Goal: Transaction & Acquisition: Purchase product/service

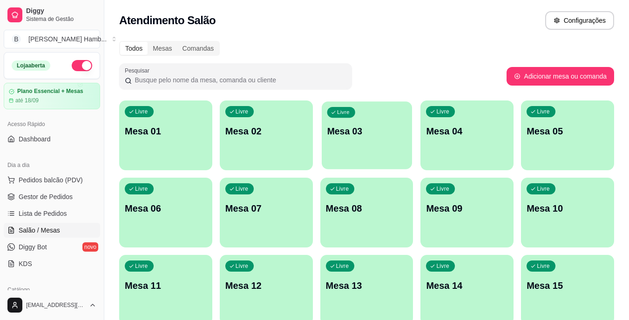
click at [356, 143] on div "Livre Mesa 03" at bounding box center [367, 130] width 90 height 57
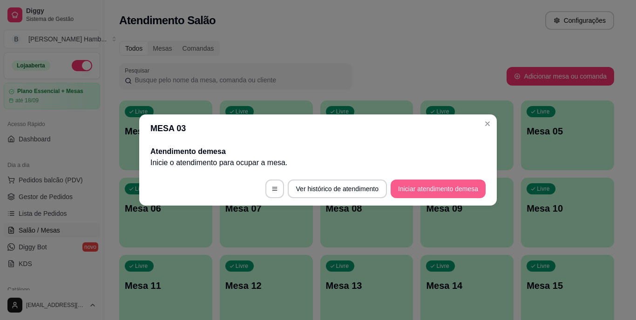
click at [420, 170] on section "MESA 03 Atendimento de mesa Inicie o atendimento para ocupar a mesa . Ver histó…" at bounding box center [318, 160] width 358 height 91
click at [454, 190] on button "Iniciar atendimento de mesa" at bounding box center [438, 189] width 95 height 19
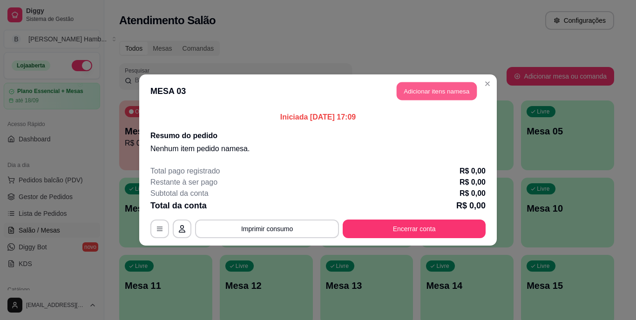
click at [430, 90] on button "Adicionar itens na mesa" at bounding box center [437, 91] width 80 height 18
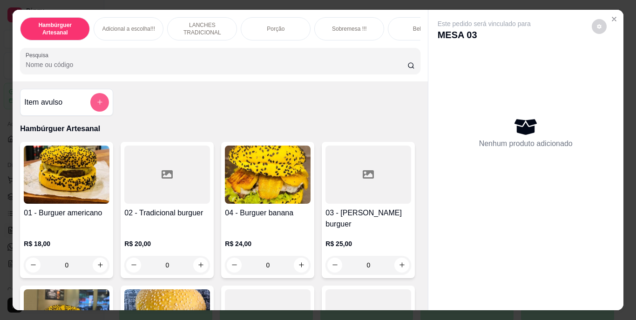
click at [91, 106] on button "add-separate-item" at bounding box center [99, 102] width 19 height 19
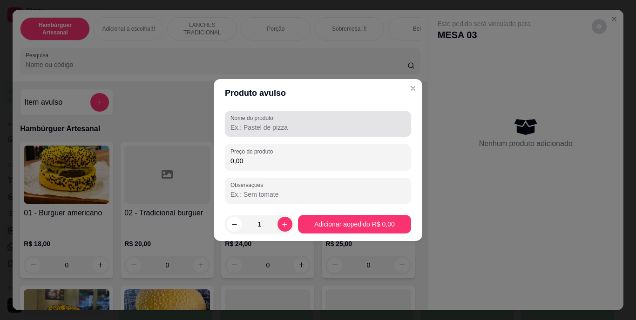
click at [261, 129] on input "Nome do produto" at bounding box center [318, 127] width 175 height 9
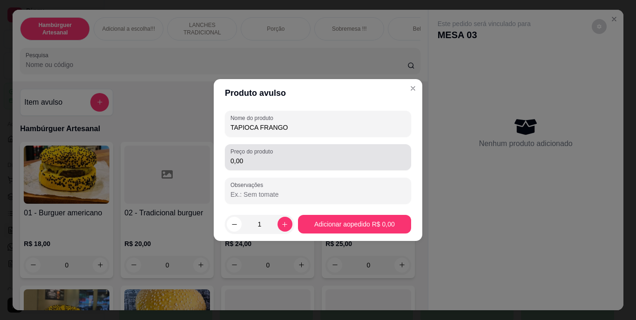
type input "TAPIOCA FRANGO"
click at [277, 155] on div "0,00" at bounding box center [318, 157] width 175 height 19
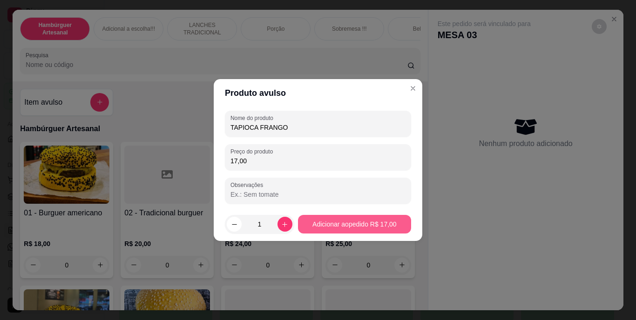
type input "17,00"
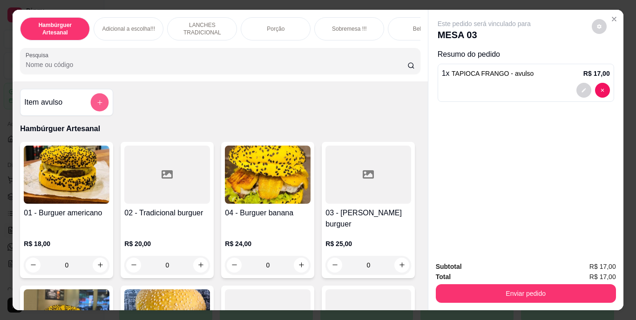
click at [96, 99] on button "add-separate-item" at bounding box center [100, 102] width 18 height 18
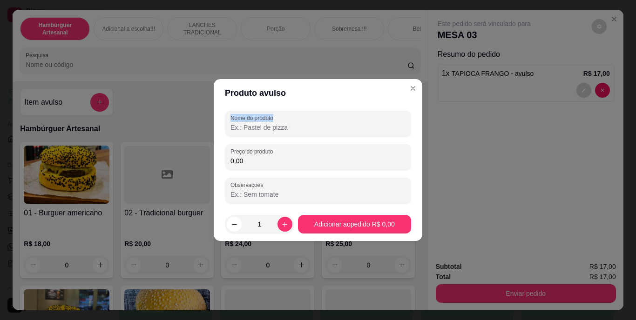
drag, startPoint x: 372, startPoint y: 103, endPoint x: 373, endPoint y: 121, distance: 17.7
click at [373, 121] on section "Produto avulso Nome do produto Preço do produto 0,00 Observações 1 Adicionar ao…" at bounding box center [318, 160] width 209 height 162
click at [373, 125] on input "Nome do produto" at bounding box center [318, 127] width 175 height 9
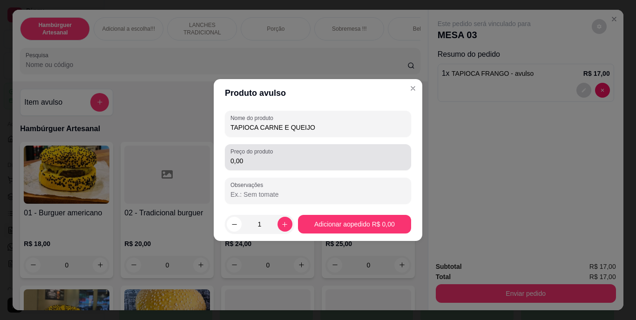
type input "TAPIOCA CARNE E QUEIJO"
click at [328, 156] on div "0,00" at bounding box center [318, 157] width 175 height 19
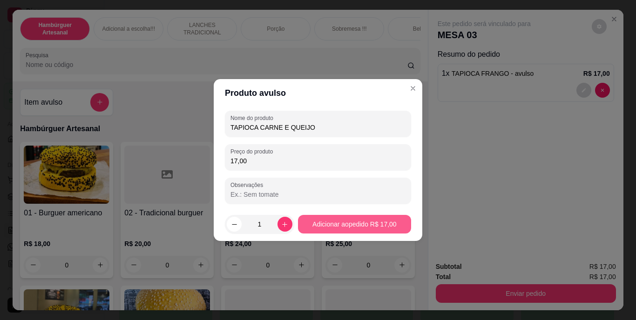
type input "17,00"
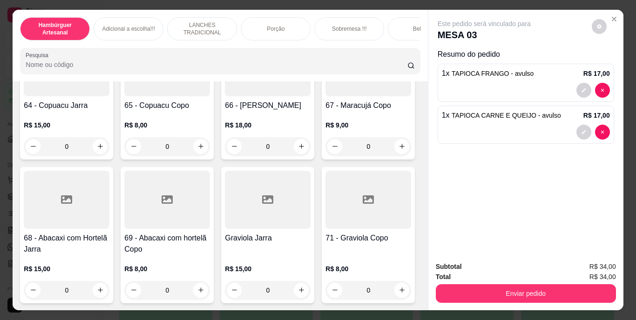
scroll to position [3306, 0]
type input "1"
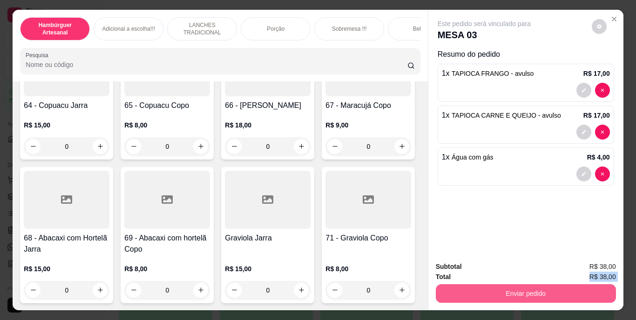
drag, startPoint x: 474, startPoint y: 276, endPoint x: 474, endPoint y: 286, distance: 10.3
click at [474, 286] on div "Subtotal R$ 38,00 Total R$ 38,00 Enviar pedido" at bounding box center [526, 282] width 180 height 41
click at [467, 289] on button "Enviar pedido" at bounding box center [525, 294] width 175 height 18
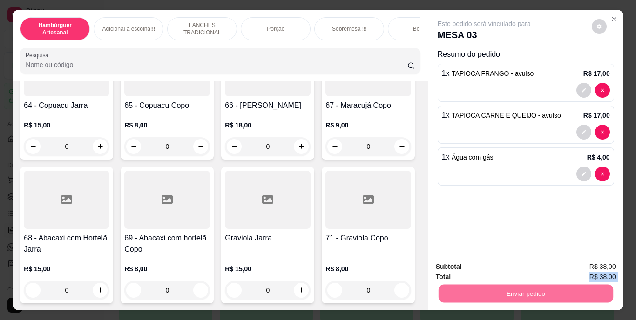
click at [467, 261] on button "Não registrar e enviar pedido" at bounding box center [495, 268] width 97 height 18
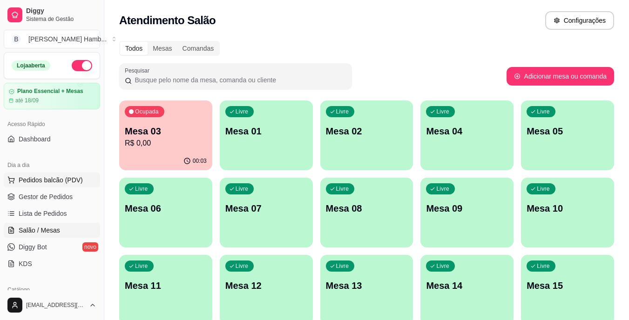
click at [79, 177] on span "Pedidos balcão (PDV)" at bounding box center [51, 180] width 64 height 9
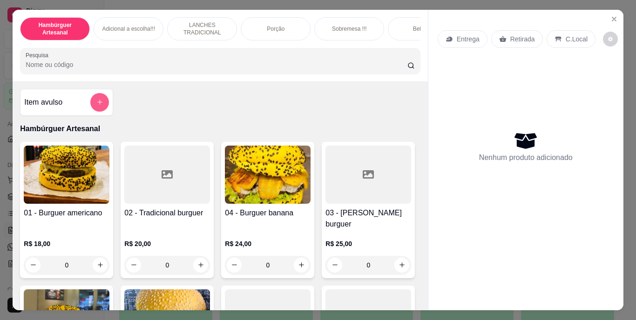
click at [100, 102] on button "add-separate-item" at bounding box center [99, 102] width 19 height 19
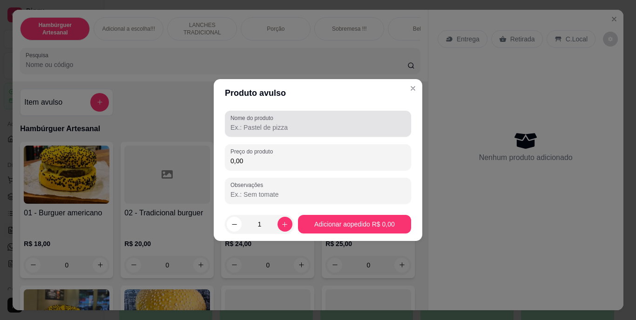
click at [261, 119] on label "Nome do produto" at bounding box center [254, 118] width 46 height 8
click at [261, 123] on input "Nome do produto" at bounding box center [318, 127] width 175 height 9
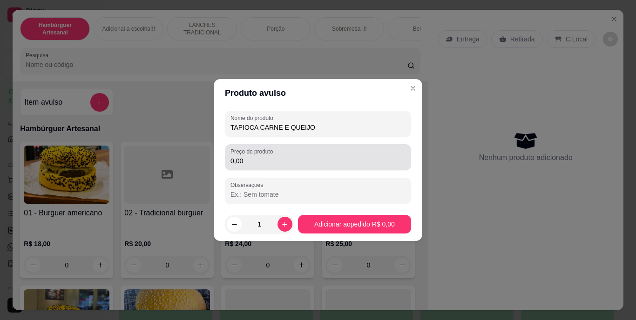
type input "TAPIOCA CARNE E QUEIJO"
click at [269, 167] on div "Preço do produto 0,00" at bounding box center [318, 157] width 186 height 26
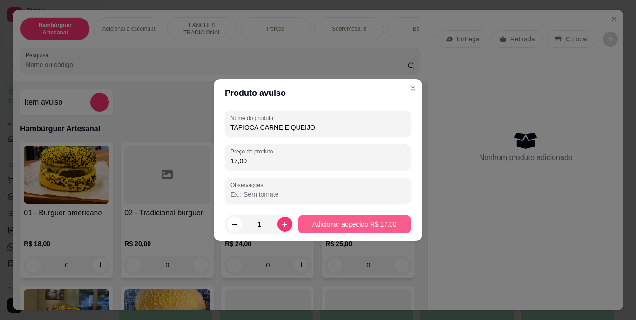
type input "17,00"
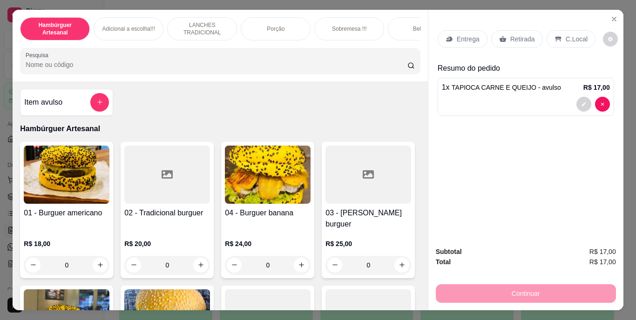
click at [520, 34] on p "Retirada" at bounding box center [522, 38] width 25 height 9
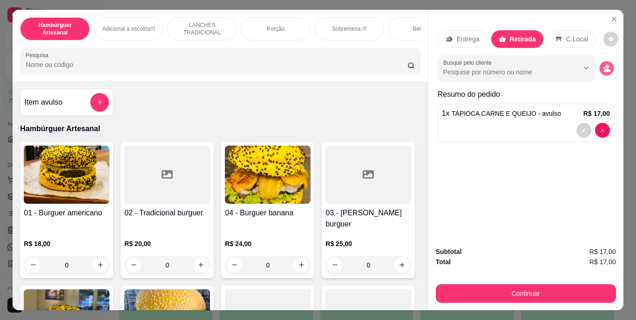
click at [604, 69] on icon "decrease-product-quantity" at bounding box center [607, 70] width 7 height 3
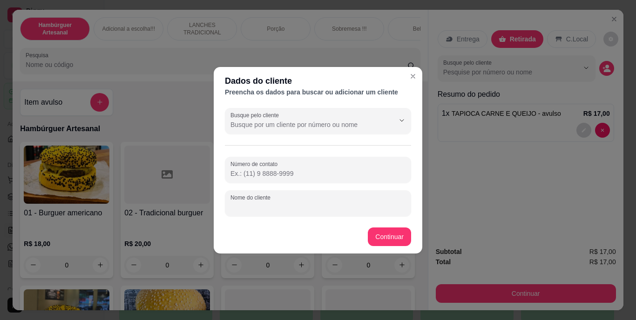
click at [362, 205] on input "Nome do cliente" at bounding box center [318, 207] width 175 height 9
type input "TATY FARMACIA"
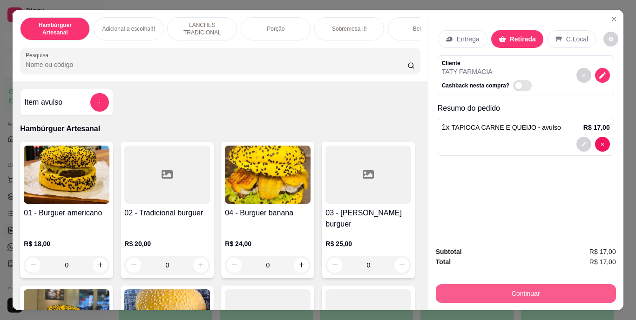
click at [503, 289] on button "Continuar" at bounding box center [526, 294] width 180 height 19
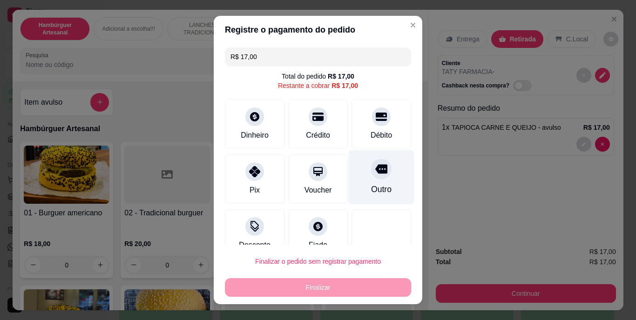
click at [371, 191] on div "Outro" at bounding box center [381, 190] width 20 height 12
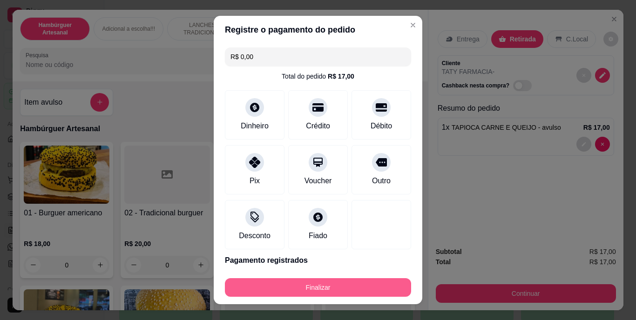
click at [361, 283] on button "Finalizar" at bounding box center [318, 287] width 186 height 19
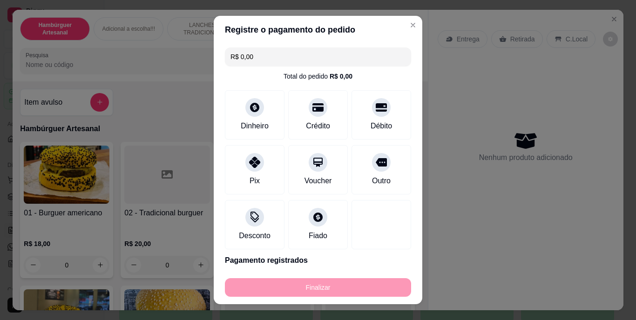
type input "-R$ 17,00"
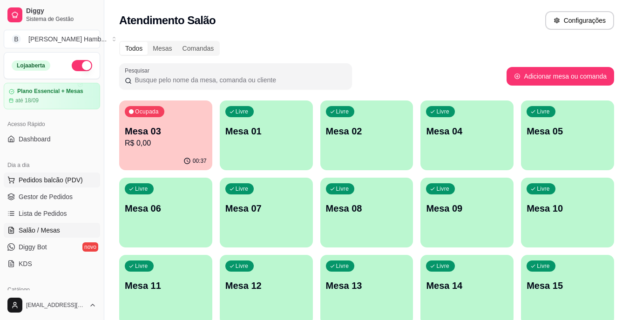
click at [53, 182] on span "Pedidos balcão (PDV)" at bounding box center [51, 180] width 64 height 9
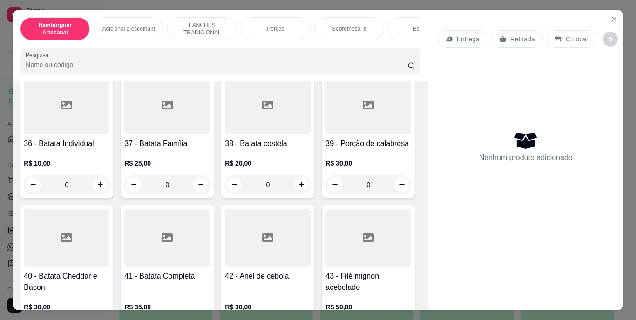
scroll to position [1677, 0]
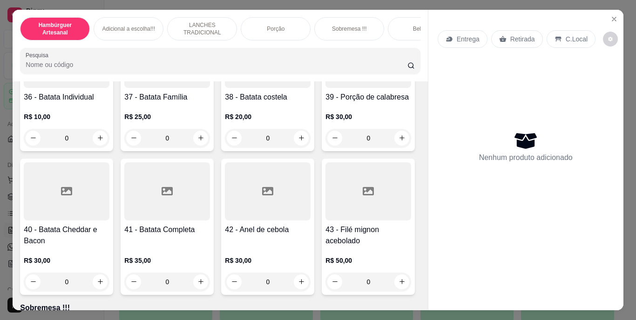
type input "1"
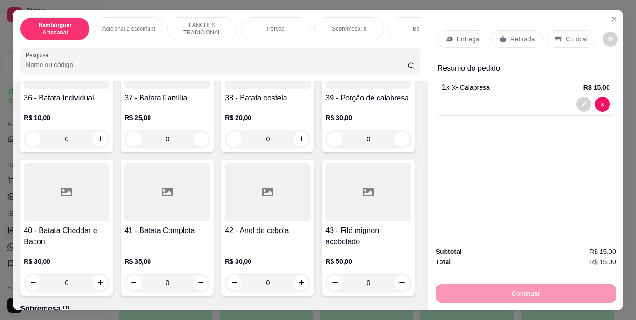
click at [473, 30] on div "Entrega" at bounding box center [463, 39] width 50 height 18
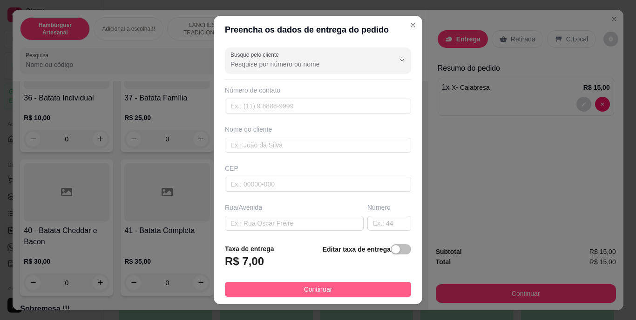
click at [323, 288] on span "Continuar" at bounding box center [318, 290] width 28 height 10
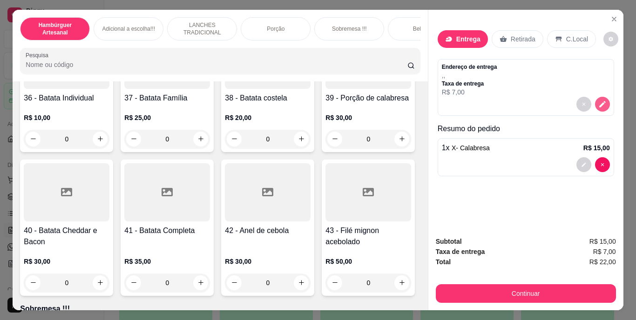
click at [601, 102] on icon "decrease-product-quantity" at bounding box center [602, 104] width 8 height 8
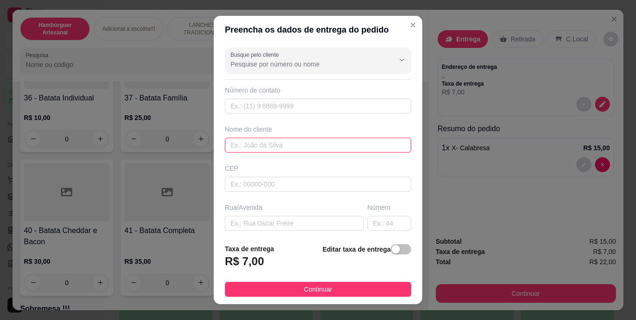
click at [263, 147] on input "text" at bounding box center [318, 145] width 186 height 15
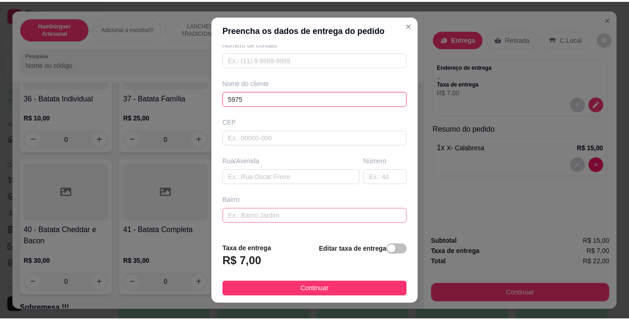
scroll to position [121, 0]
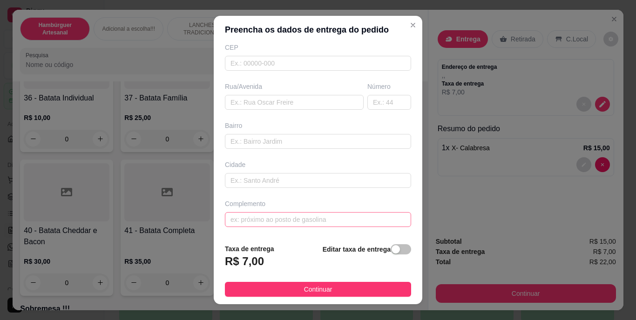
type input "5975"
click at [313, 220] on input "text" at bounding box center [318, 219] width 186 height 15
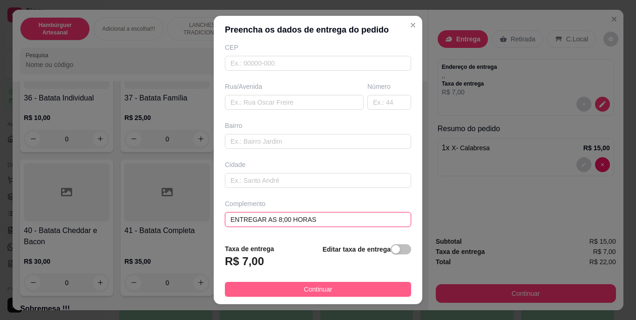
type input "ENTREGAR AS 8;00 HORAS"
click at [328, 290] on button "Continuar" at bounding box center [318, 289] width 186 height 15
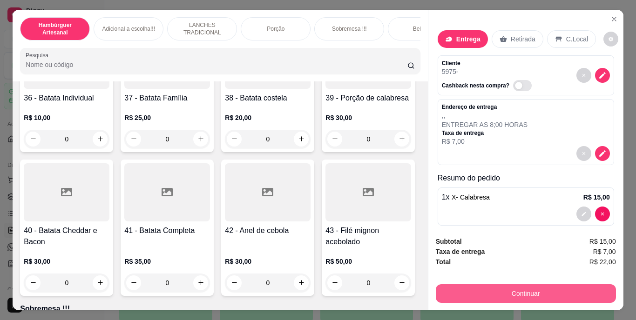
click at [538, 288] on button "Continuar" at bounding box center [526, 294] width 180 height 19
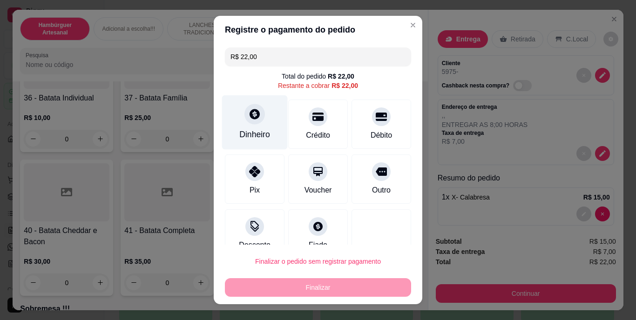
click at [258, 122] on div "Dinheiro" at bounding box center [255, 122] width 66 height 54
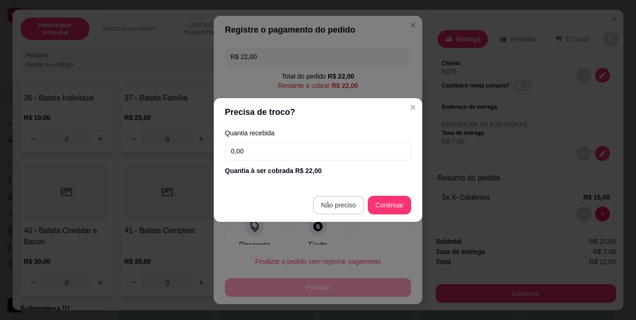
type input "R$ 0,00"
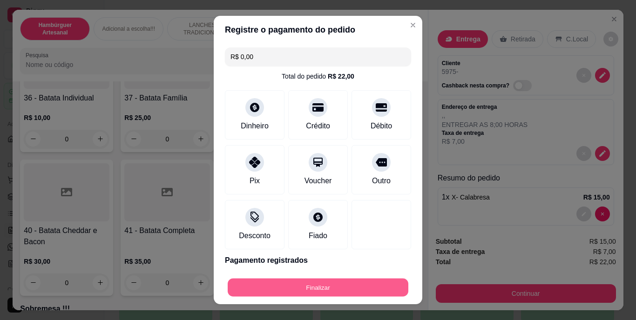
click at [313, 289] on button "Finalizar" at bounding box center [318, 287] width 181 height 18
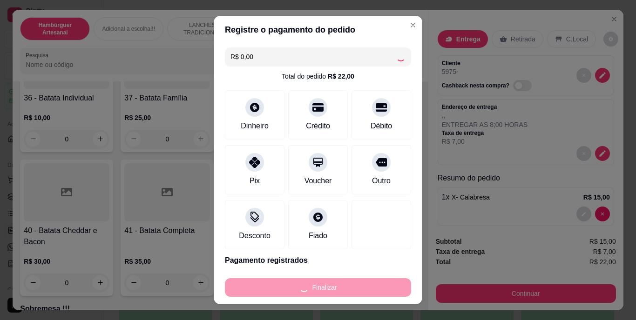
type input "0"
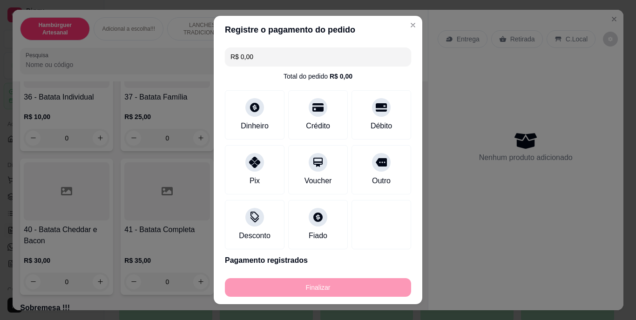
type input "-R$ 22,00"
